Goal: Task Accomplishment & Management: Manage account settings

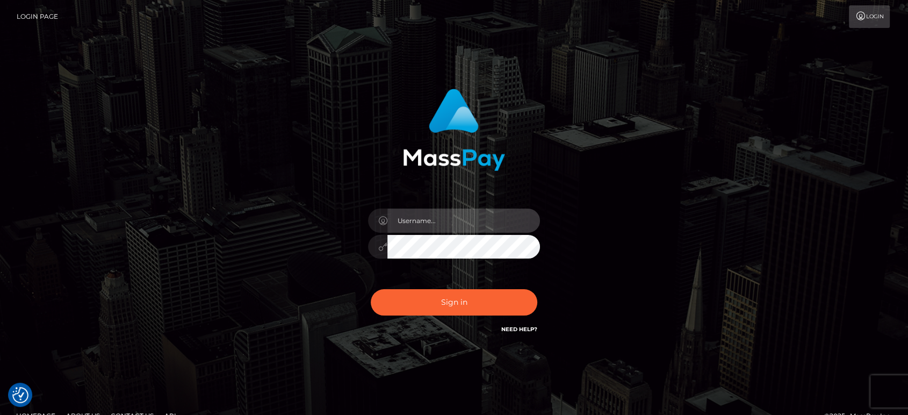
click at [464, 216] on input "text" at bounding box center [463, 220] width 153 height 24
paste input "[PERSON_NAME].B2"
type input "[PERSON_NAME].B2"
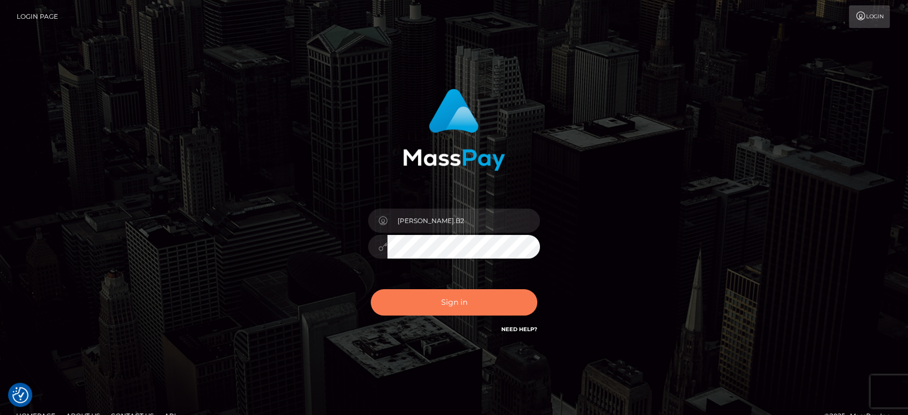
click at [490, 297] on button "Sign in" at bounding box center [454, 302] width 167 height 26
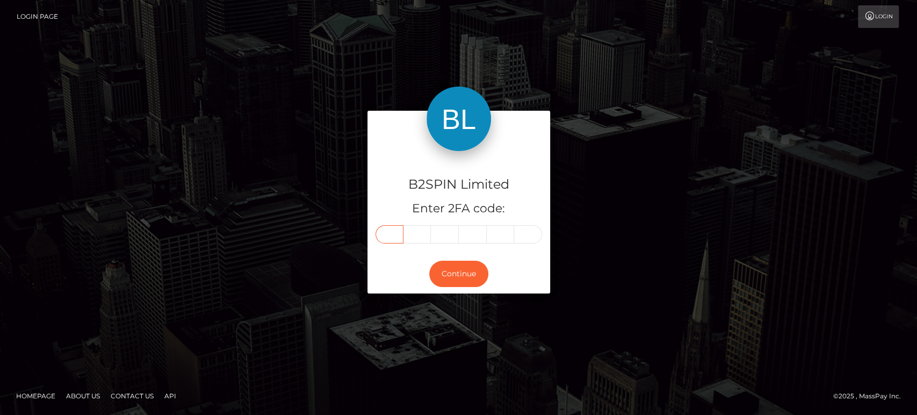
click at [393, 231] on input "text" at bounding box center [390, 234] width 28 height 18
paste input "0"
type input "0"
type input "1"
type input "6"
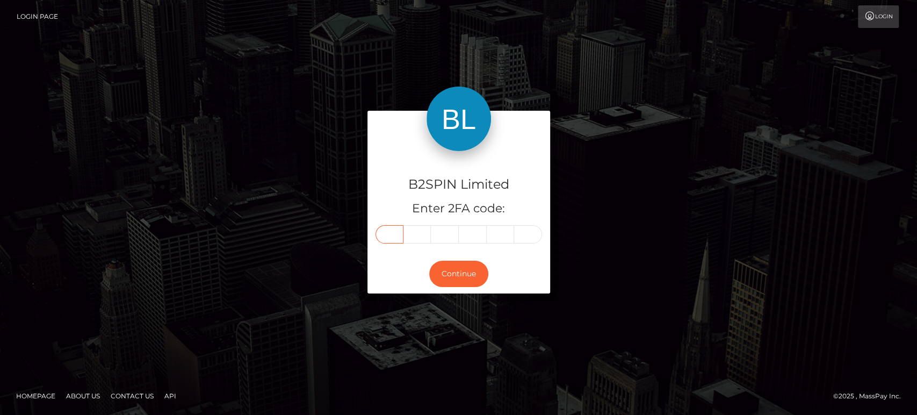
type input "7"
type input "6"
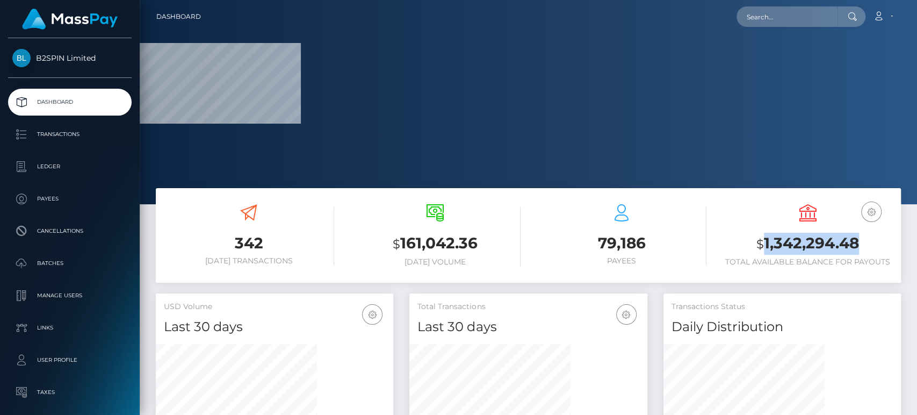
drag, startPoint x: 765, startPoint y: 244, endPoint x: 865, endPoint y: 243, distance: 100.5
click at [865, 243] on h3 "$ 1,342,294.48" at bounding box center [808, 244] width 170 height 22
copy h3 "1,342,294.48"
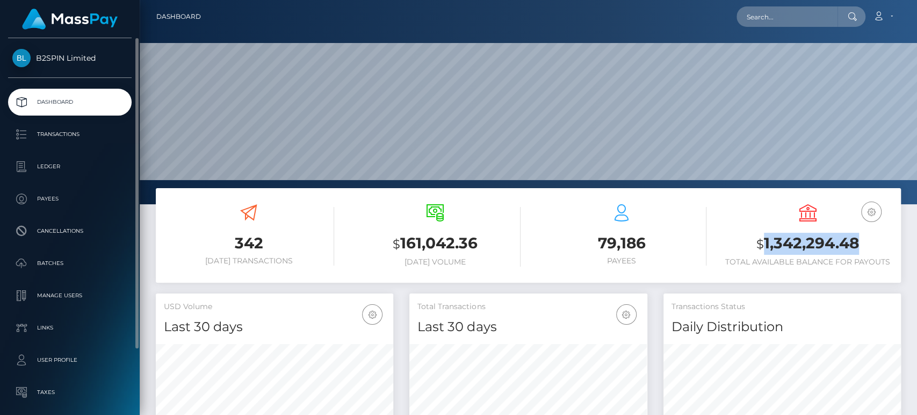
scroll to position [78, 0]
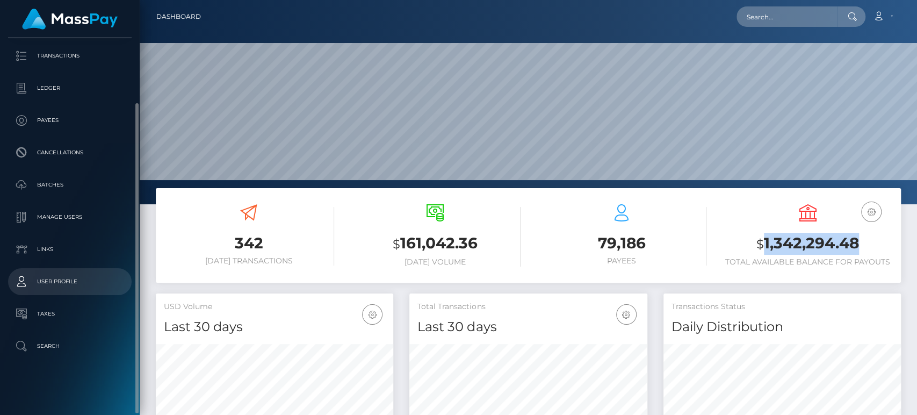
click at [56, 284] on p "User Profile" at bounding box center [69, 282] width 115 height 16
